Goal: Task Accomplishment & Management: Complete application form

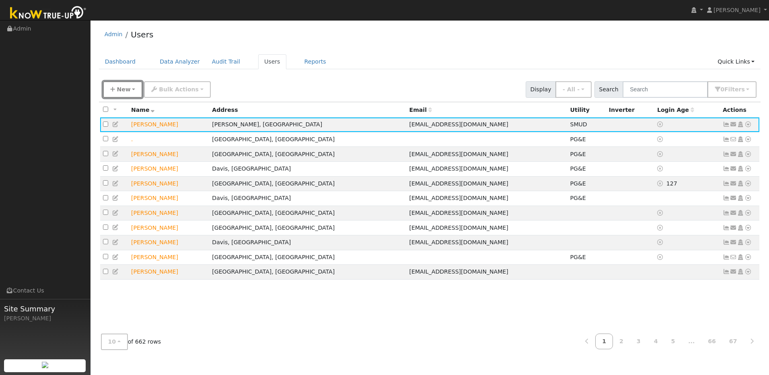
click at [128, 90] on span "New" at bounding box center [124, 89] width 14 height 6
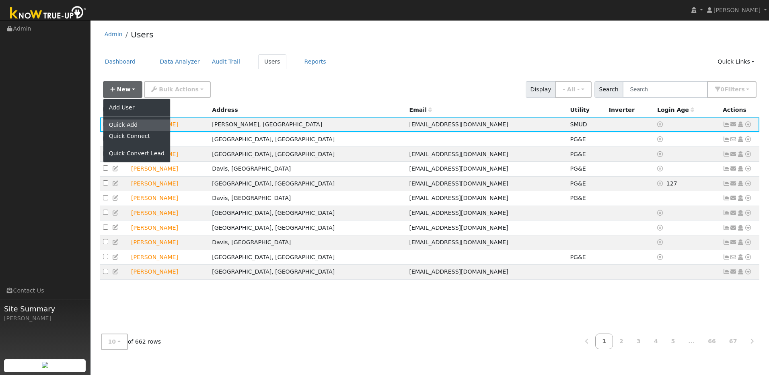
click at [133, 126] on link "Quick Add" at bounding box center [136, 125] width 67 height 11
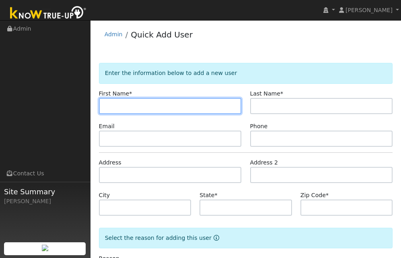
paste input "[PERSON_NAME]"
type input "[PERSON_NAME]"
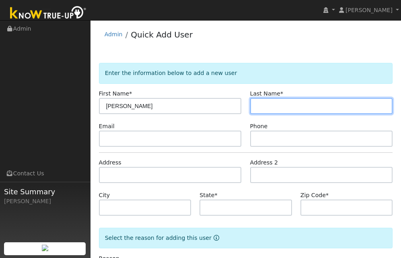
paste input "[PERSON_NAME]"
type input "[PERSON_NAME]"
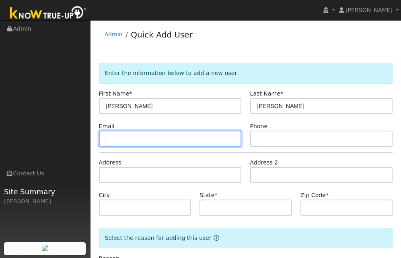
drag, startPoint x: 173, startPoint y: 138, endPoint x: 9, endPoint y: 91, distance: 170.3
click at [172, 138] on input "text" at bounding box center [170, 138] width 143 height 16
paste input "[EMAIL_ADDRESS][DOMAIN_NAME]"
type input "[EMAIL_ADDRESS][DOMAIN_NAME]"
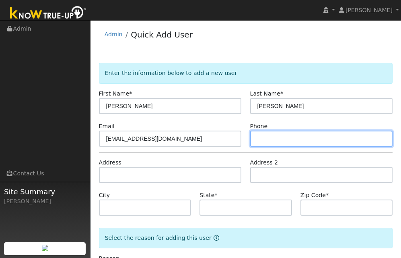
click at [270, 133] on input "text" at bounding box center [321, 138] width 143 height 16
paste input "[PHONE_NUMBER]"
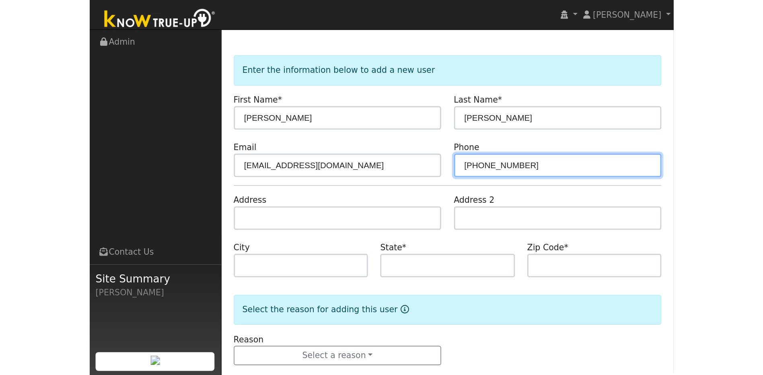
scroll to position [38, 0]
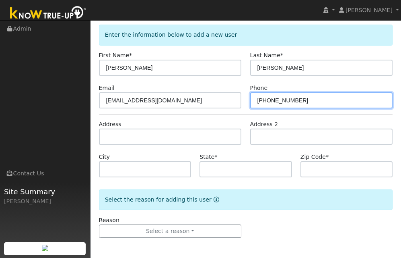
type input "[PHONE_NUMBER]"
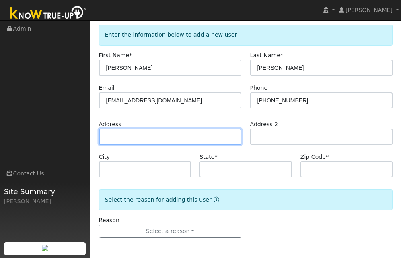
click at [153, 132] on input "text" at bounding box center [170, 136] width 143 height 16
paste input "[STREET_ADDRESS]"
type input "[STREET_ADDRESS]"
type input "[GEOGRAPHIC_DATA]"
type input "CA"
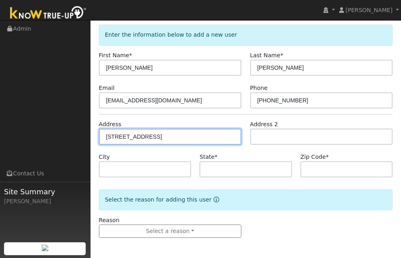
type input "95684"
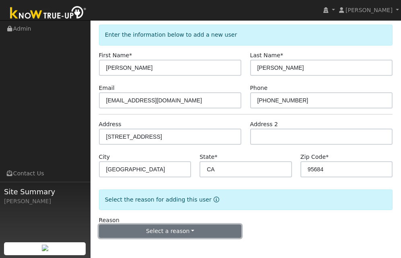
click at [217, 232] on button "Select a reason" at bounding box center [170, 231] width 143 height 14
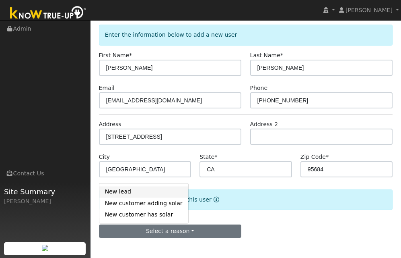
click at [119, 191] on link "New lead" at bounding box center [143, 191] width 89 height 11
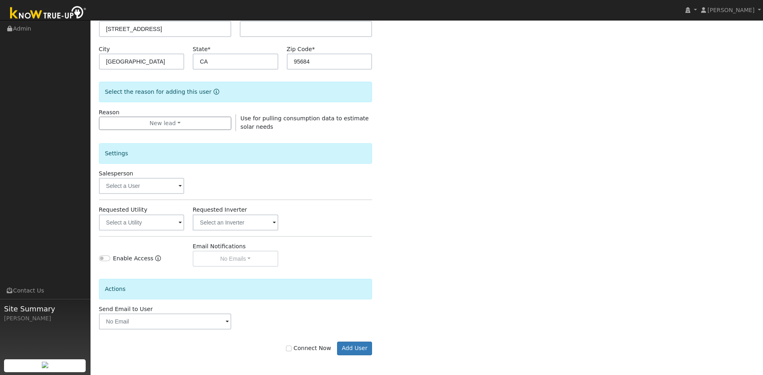
scroll to position [146, 0]
click at [356, 344] on button "Add User" at bounding box center [354, 348] width 35 height 14
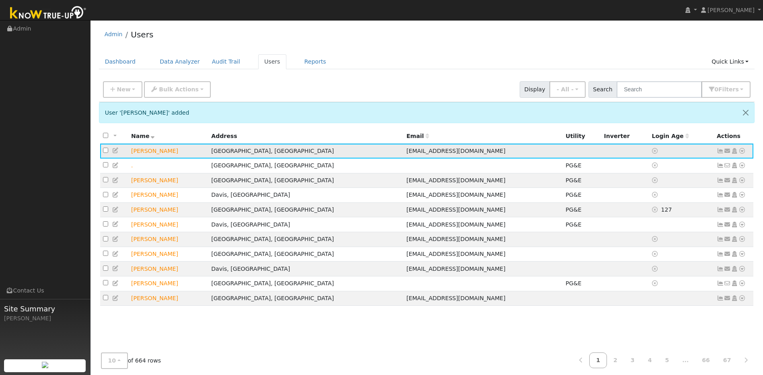
click at [115, 152] on icon at bounding box center [115, 151] width 7 height 6
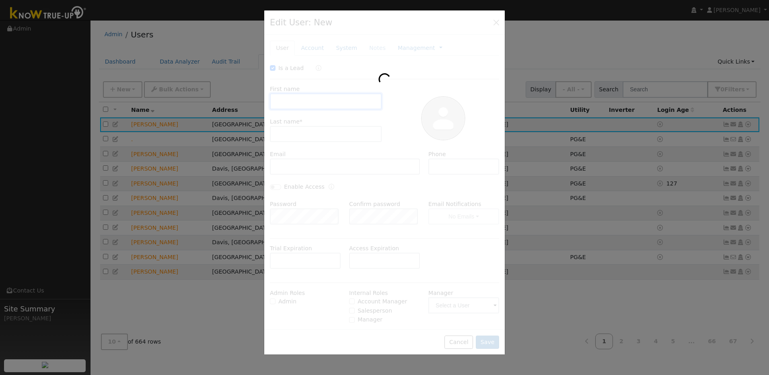
checkbox input "true"
type input "[PERSON_NAME]"
type input "[EMAIL_ADDRESS][DOMAIN_NAME]"
type input "[PHONE_NUMBER]"
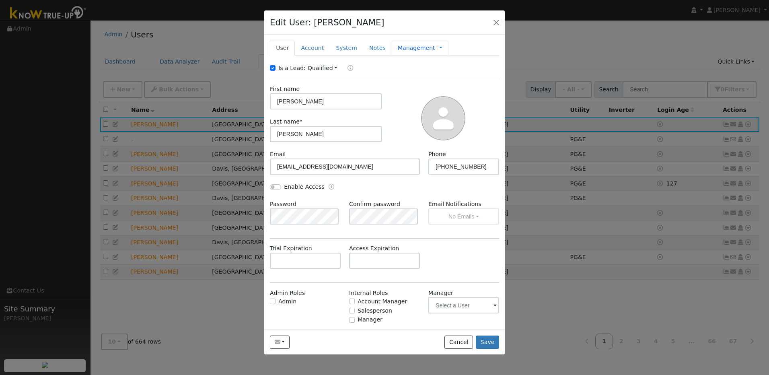
click at [414, 51] on link "Management" at bounding box center [416, 48] width 37 height 8
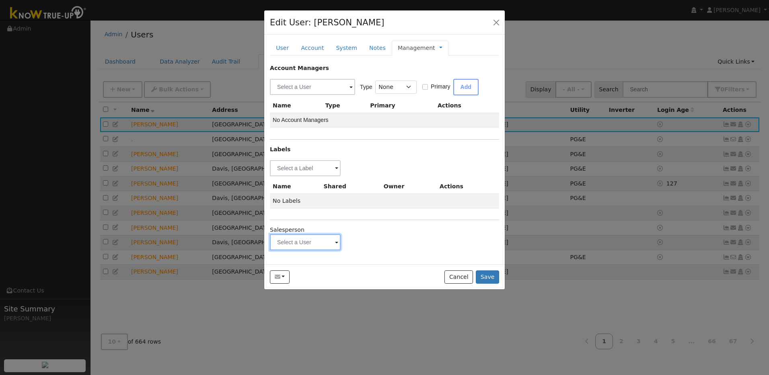
click at [334, 176] on input "text" at bounding box center [305, 168] width 71 height 16
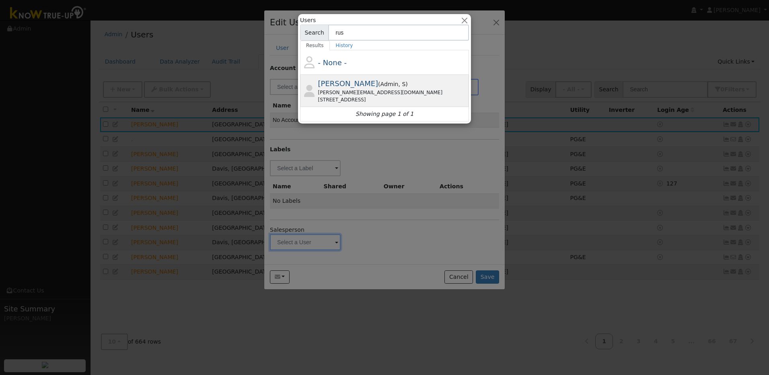
type input "rus"
click at [321, 98] on div "2002 Beaux Chenes Ct, Shingle Springs, CA 95682" at bounding box center [392, 99] width 149 height 7
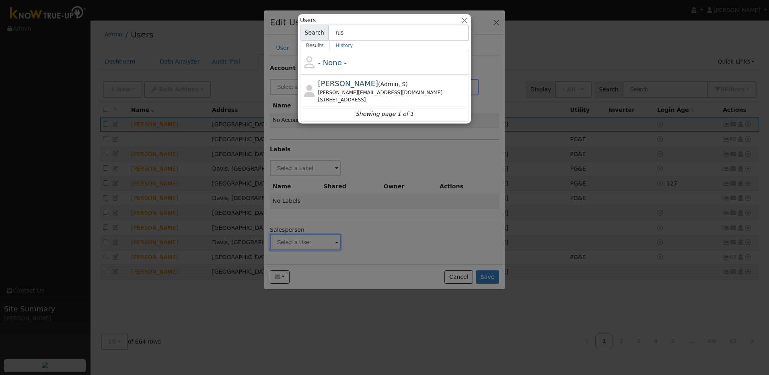
type input "Rusty Vaughan"
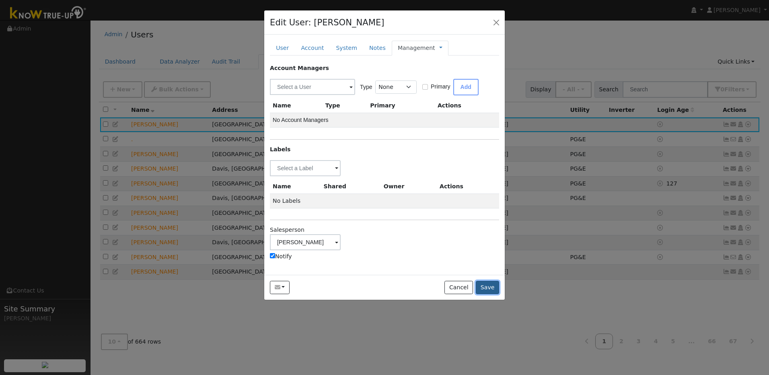
click at [488, 288] on button "Save" at bounding box center [487, 288] width 23 height 14
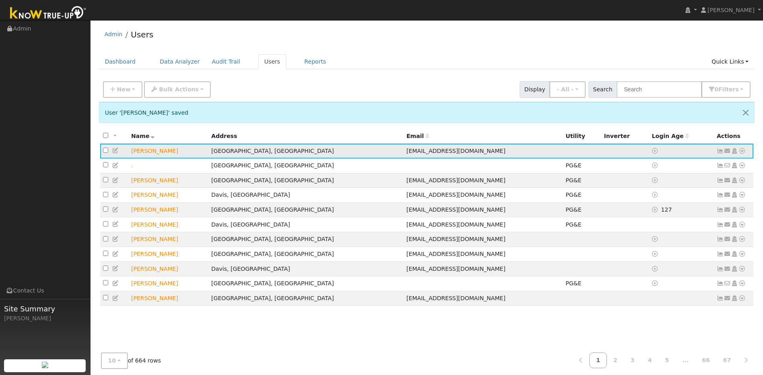
click at [742, 152] on icon at bounding box center [742, 151] width 7 height 6
click at [669, 217] on link "Utility" at bounding box center [659, 211] width 56 height 11
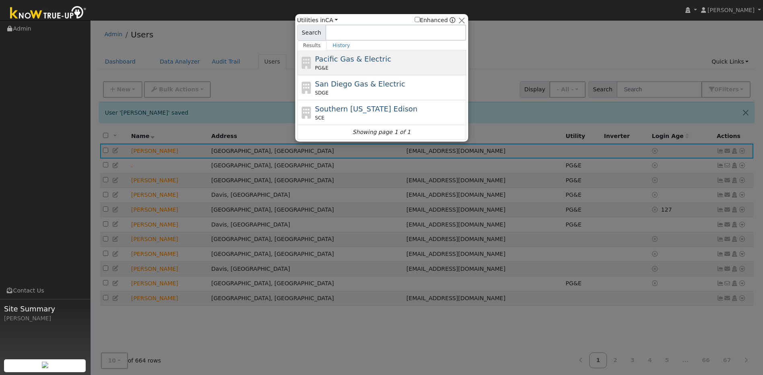
click at [349, 63] on span "Pacific Gas & Electric" at bounding box center [353, 59] width 76 height 8
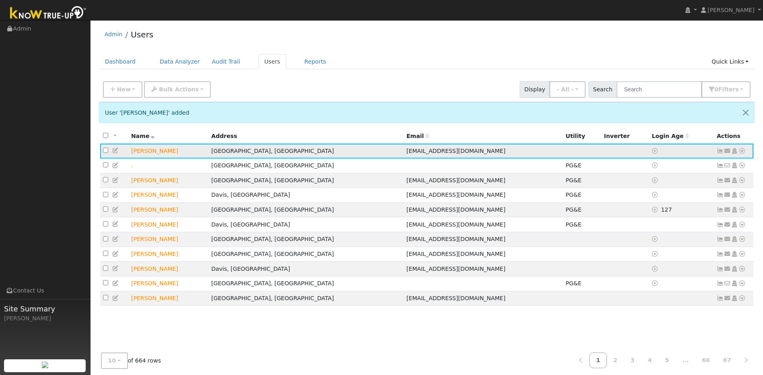
click at [742, 154] on icon at bounding box center [742, 151] width 7 height 6
click at [666, 214] on link "Utility" at bounding box center [659, 211] width 56 height 11
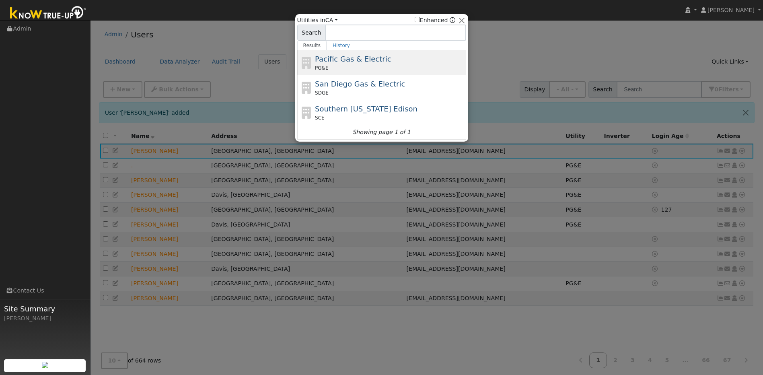
click at [328, 66] on div "PG&E" at bounding box center [389, 67] width 149 height 7
